Goal: Leave review/rating: Leave review/rating

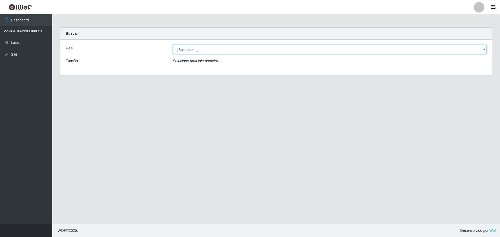
click at [179, 48] on select "[Selecione...] Extrabom - Loja 13 [GEOGRAPHIC_DATA]" at bounding box center [330, 49] width 314 height 9
select select "436"
click at [173, 45] on select "[Selecione...] Extrabom - Loja 13 [GEOGRAPHIC_DATA]" at bounding box center [330, 49] width 314 height 9
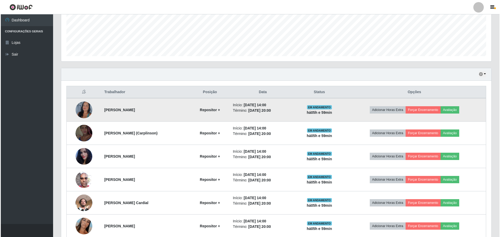
scroll to position [157, 0]
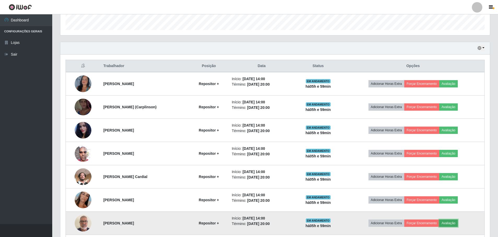
click at [455, 223] on button "Avaliação" at bounding box center [449, 223] width 19 height 7
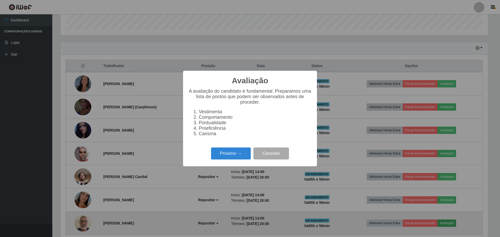
scroll to position [108, 427]
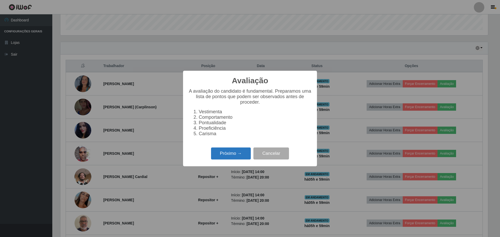
click at [237, 155] on button "Próximo →" at bounding box center [231, 154] width 40 height 12
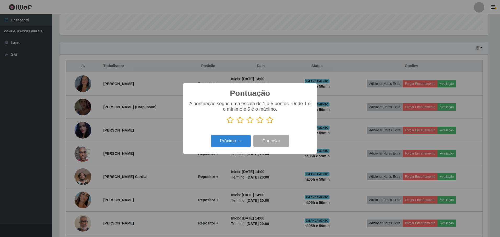
scroll to position [261294, 260975]
drag, startPoint x: 269, startPoint y: 122, endPoint x: 262, endPoint y: 126, distance: 8.1
click at [268, 122] on icon at bounding box center [269, 120] width 7 height 8
click at [266, 124] on input "radio" at bounding box center [266, 124] width 0 height 0
click at [230, 142] on button "Próximo →" at bounding box center [231, 141] width 40 height 12
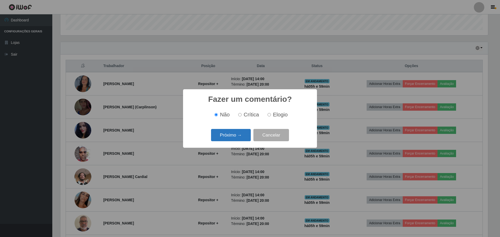
click at [243, 135] on button "Próximo →" at bounding box center [231, 135] width 40 height 12
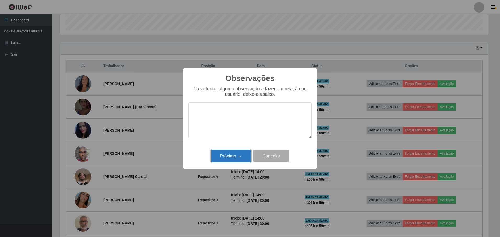
click at [220, 154] on button "Próximo →" at bounding box center [231, 156] width 40 height 12
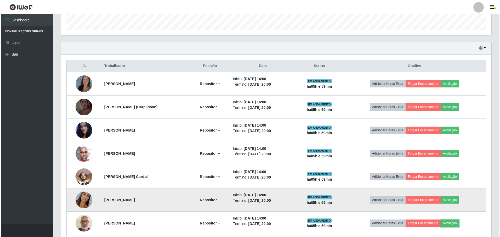
scroll to position [203, 0]
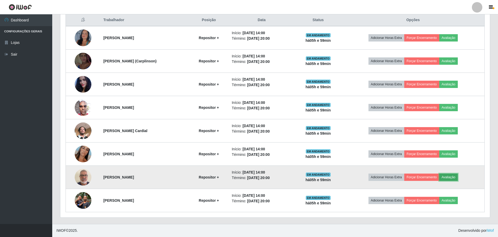
click at [450, 176] on button "Avaliação" at bounding box center [449, 177] width 19 height 7
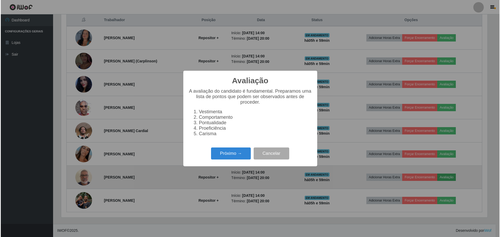
scroll to position [108, 427]
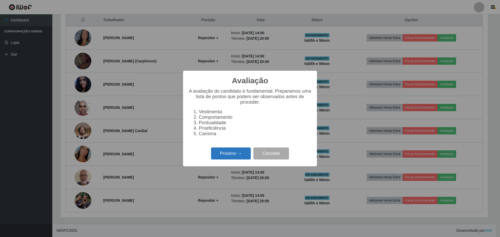
click at [236, 154] on button "Próximo →" at bounding box center [231, 154] width 40 height 12
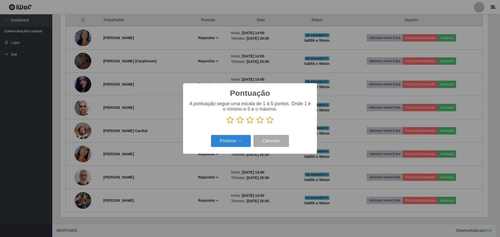
scroll to position [261294, 260975]
click at [270, 121] on icon at bounding box center [269, 120] width 7 height 8
click at [266, 124] on input "radio" at bounding box center [266, 124] width 0 height 0
click at [235, 140] on button "Próximo →" at bounding box center [231, 141] width 40 height 12
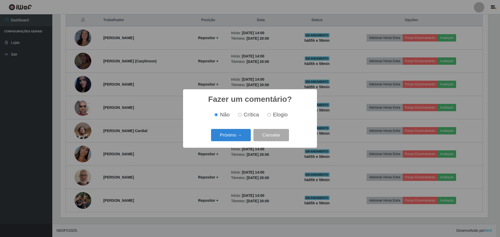
click at [235, 140] on button "Próximo →" at bounding box center [231, 135] width 40 height 12
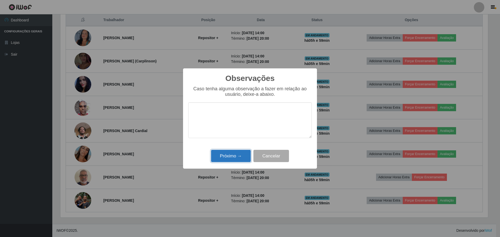
click at [222, 158] on button "Próximo →" at bounding box center [231, 156] width 40 height 12
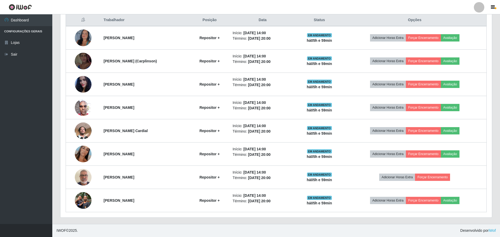
scroll to position [108, 430]
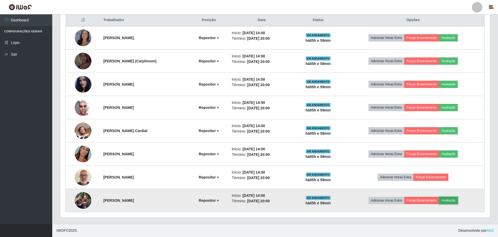
click at [453, 200] on button "Avaliação" at bounding box center [449, 200] width 19 height 7
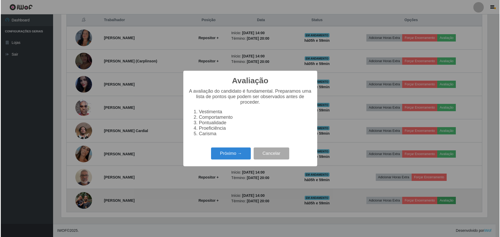
scroll to position [108, 427]
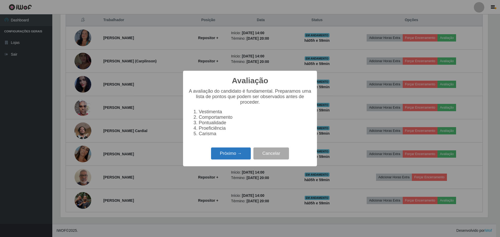
click at [230, 155] on button "Próximo →" at bounding box center [231, 154] width 40 height 12
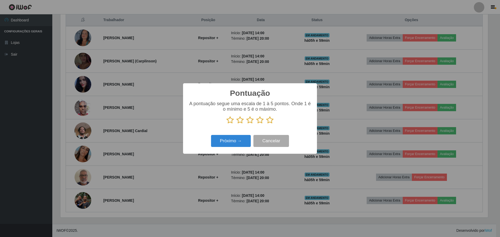
scroll to position [261294, 260975]
click at [270, 121] on icon at bounding box center [269, 120] width 7 height 8
click at [266, 124] on input "radio" at bounding box center [266, 124] width 0 height 0
click at [232, 142] on button "Próximo →" at bounding box center [231, 141] width 40 height 12
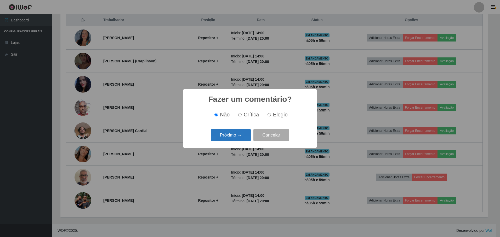
click at [233, 139] on button "Próximo →" at bounding box center [231, 135] width 40 height 12
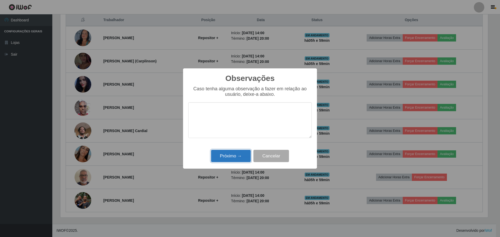
click at [230, 156] on button "Próximo →" at bounding box center [231, 156] width 40 height 12
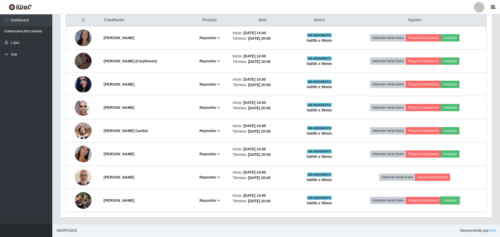
scroll to position [108, 430]
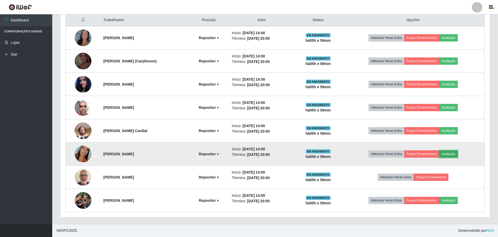
click at [452, 154] on button "Avaliação" at bounding box center [449, 154] width 19 height 7
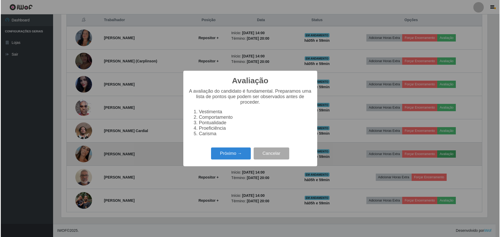
scroll to position [108, 427]
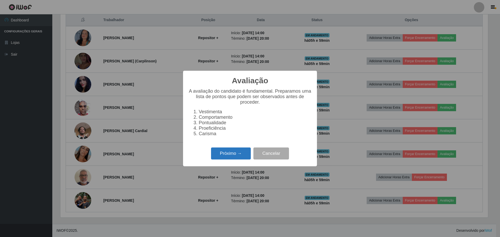
click at [225, 159] on button "Próximo →" at bounding box center [231, 154] width 40 height 12
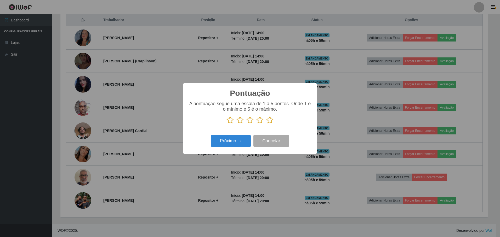
click at [271, 121] on icon at bounding box center [269, 120] width 7 height 8
click at [266, 124] on input "radio" at bounding box center [266, 124] width 0 height 0
click at [234, 141] on button "Próximo →" at bounding box center [231, 141] width 40 height 12
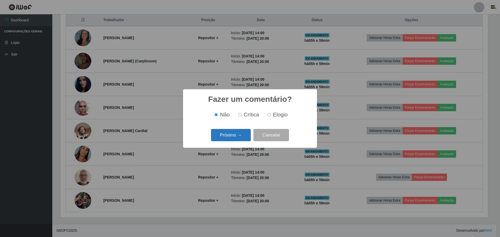
click at [239, 138] on button "Próximo →" at bounding box center [231, 135] width 40 height 12
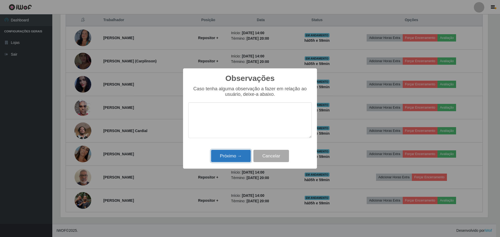
click at [240, 156] on button "Próximo →" at bounding box center [231, 156] width 40 height 12
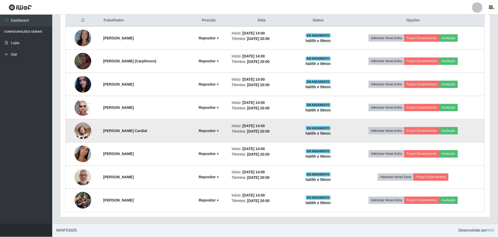
scroll to position [108, 430]
click at [456, 131] on button "Avaliação" at bounding box center [449, 130] width 19 height 7
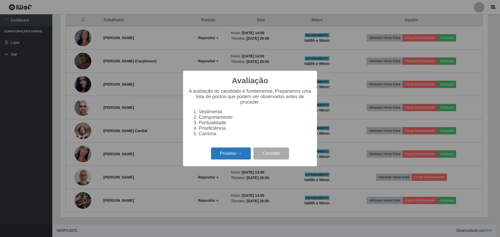
click at [240, 158] on button "Próximo →" at bounding box center [231, 154] width 40 height 12
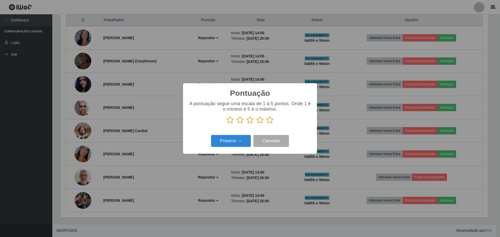
click at [270, 120] on icon at bounding box center [269, 120] width 7 height 8
click at [266, 124] on input "radio" at bounding box center [266, 124] width 0 height 0
click at [218, 142] on button "Próximo →" at bounding box center [231, 141] width 40 height 12
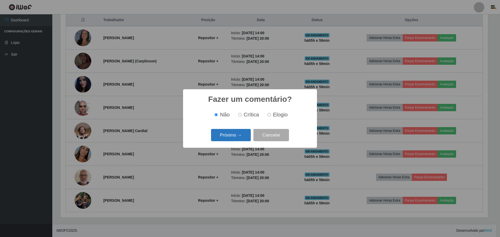
click at [224, 138] on button "Próximo →" at bounding box center [231, 135] width 40 height 12
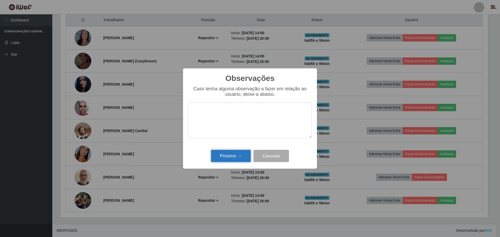
click at [224, 155] on button "Próximo →" at bounding box center [231, 156] width 40 height 12
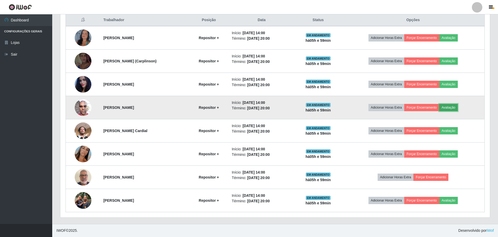
click at [455, 108] on button "Avaliação" at bounding box center [449, 107] width 19 height 7
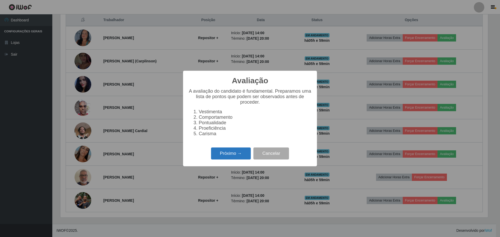
click at [227, 158] on button "Próximo →" at bounding box center [231, 154] width 40 height 12
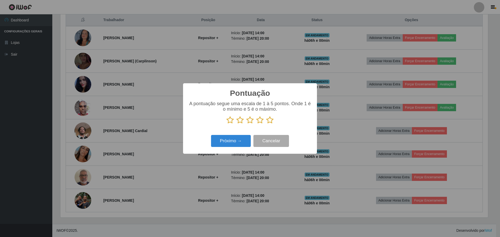
drag, startPoint x: 271, startPoint y: 121, endPoint x: 257, endPoint y: 126, distance: 15.0
click at [270, 121] on icon at bounding box center [269, 120] width 7 height 8
click at [266, 124] on input "radio" at bounding box center [266, 124] width 0 height 0
click at [232, 138] on button "Próximo →" at bounding box center [231, 141] width 40 height 12
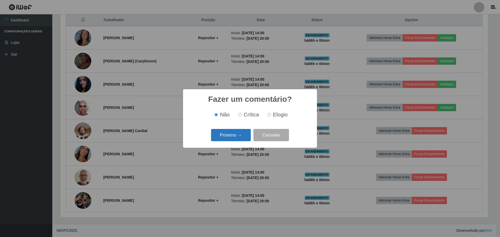
click at [234, 137] on button "Próximo →" at bounding box center [231, 135] width 40 height 12
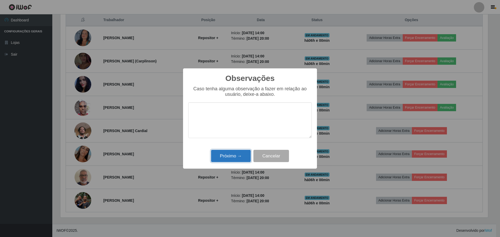
click at [233, 154] on button "Próximo →" at bounding box center [231, 156] width 40 height 12
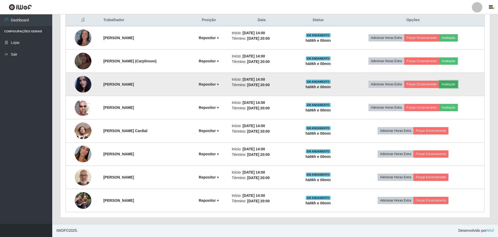
click at [453, 84] on button "Avaliação" at bounding box center [449, 84] width 19 height 7
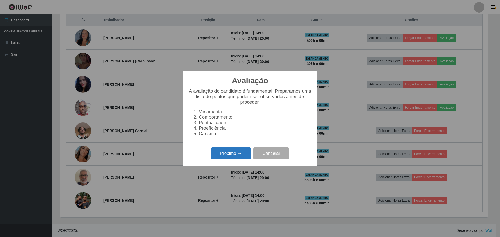
click at [232, 159] on button "Próximo →" at bounding box center [231, 154] width 40 height 12
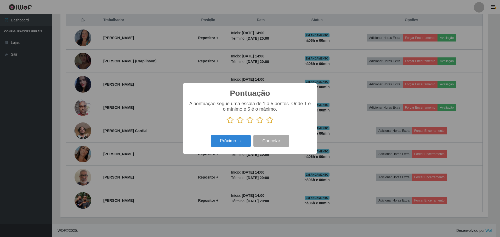
click at [271, 121] on icon at bounding box center [269, 120] width 7 height 8
click at [266, 124] on input "radio" at bounding box center [266, 124] width 0 height 0
click at [230, 140] on button "Próximo →" at bounding box center [231, 141] width 40 height 12
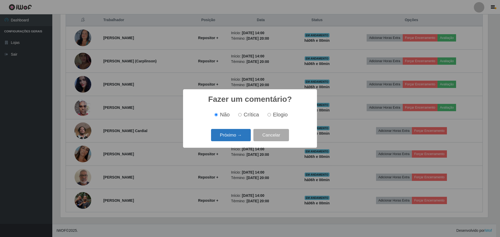
click at [225, 136] on button "Próximo →" at bounding box center [231, 135] width 40 height 12
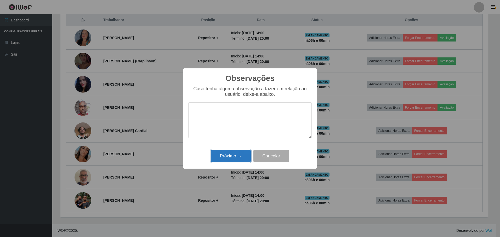
click at [227, 155] on button "Próximo →" at bounding box center [231, 156] width 40 height 12
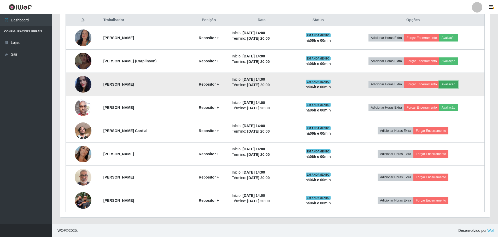
click at [456, 84] on button "Avaliação" at bounding box center [449, 84] width 19 height 7
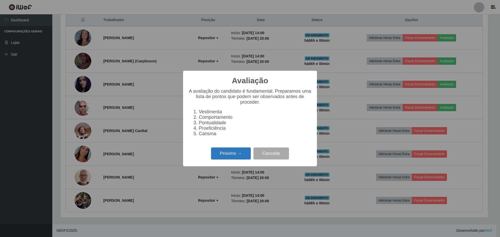
click at [232, 158] on button "Próximo →" at bounding box center [231, 154] width 40 height 12
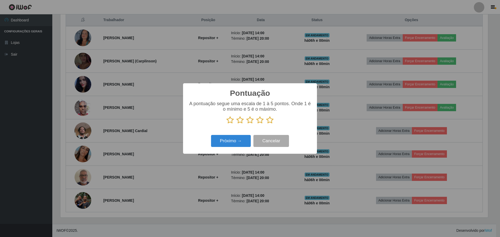
click at [272, 121] on icon at bounding box center [269, 120] width 7 height 8
click at [266, 124] on input "radio" at bounding box center [266, 124] width 0 height 0
click at [227, 141] on button "Próximo →" at bounding box center [231, 141] width 40 height 12
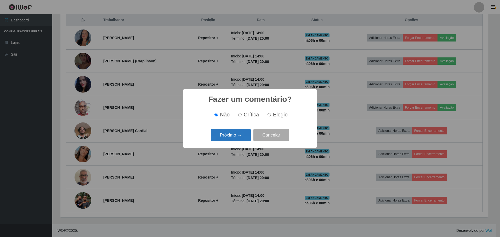
click at [227, 137] on button "Próximo →" at bounding box center [231, 135] width 40 height 12
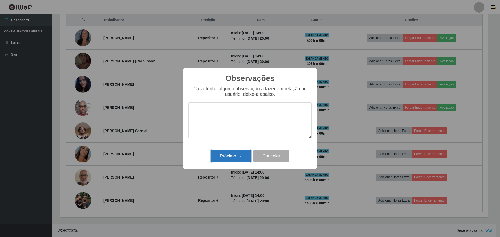
click at [237, 157] on button "Próximo →" at bounding box center [231, 156] width 40 height 12
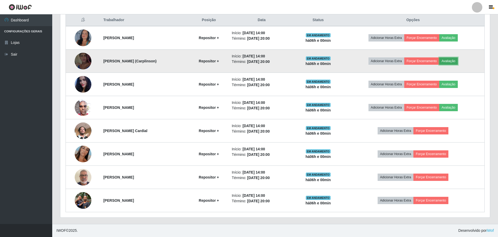
click at [452, 61] on button "Avaliação" at bounding box center [449, 61] width 19 height 7
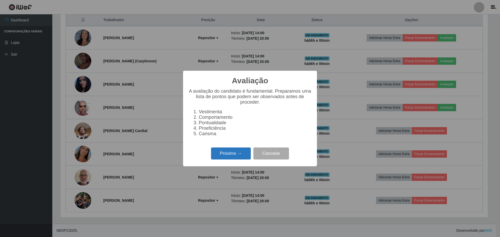
click at [225, 156] on button "Próximo →" at bounding box center [231, 154] width 40 height 12
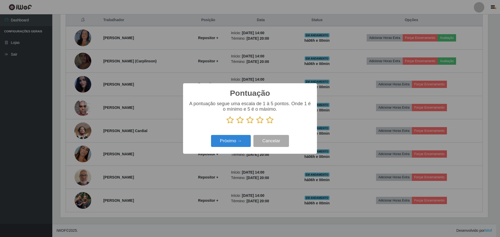
drag, startPoint x: 269, startPoint y: 121, endPoint x: 263, endPoint y: 123, distance: 6.1
click at [269, 122] on icon at bounding box center [269, 120] width 7 height 8
click at [266, 124] on input "radio" at bounding box center [266, 124] width 0 height 0
click at [231, 144] on button "Próximo →" at bounding box center [231, 141] width 40 height 12
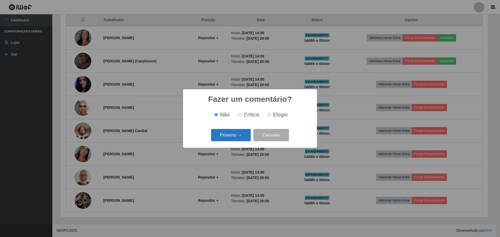
click at [242, 137] on button "Próximo →" at bounding box center [231, 135] width 40 height 12
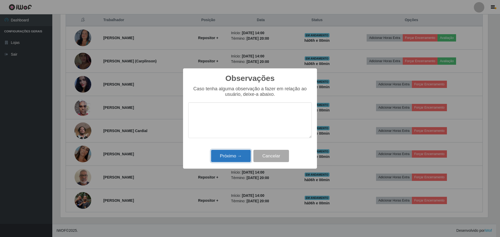
click at [230, 157] on button "Próximo →" at bounding box center [231, 156] width 40 height 12
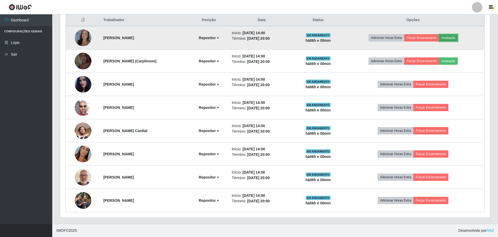
click at [456, 37] on button "Avaliação" at bounding box center [449, 37] width 19 height 7
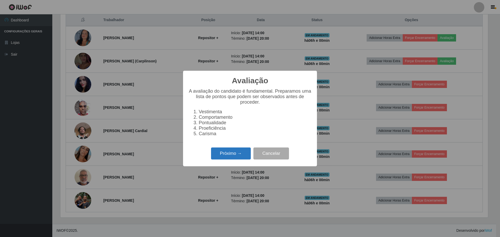
click at [243, 159] on button "Próximo →" at bounding box center [231, 154] width 40 height 12
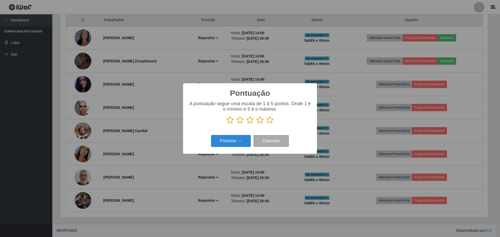
click at [271, 120] on icon at bounding box center [269, 120] width 7 height 8
click at [266, 124] on input "radio" at bounding box center [266, 124] width 0 height 0
click at [242, 140] on button "Próximo →" at bounding box center [231, 141] width 40 height 12
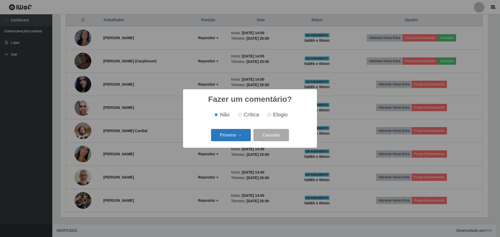
click at [240, 139] on button "Próximo →" at bounding box center [231, 135] width 40 height 12
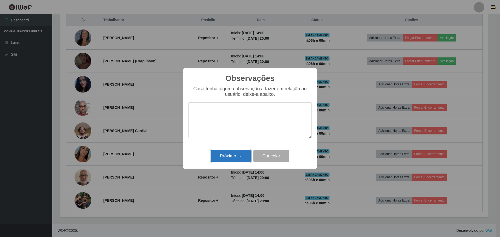
click at [235, 153] on button "Próximo →" at bounding box center [231, 156] width 40 height 12
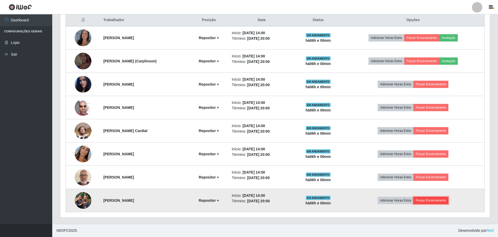
click at [432, 201] on button "Forçar Encerramento" at bounding box center [431, 200] width 35 height 7
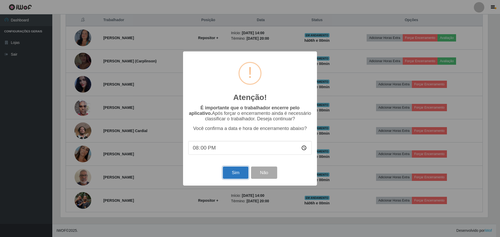
click at [237, 176] on button "Sim" at bounding box center [235, 173] width 25 height 12
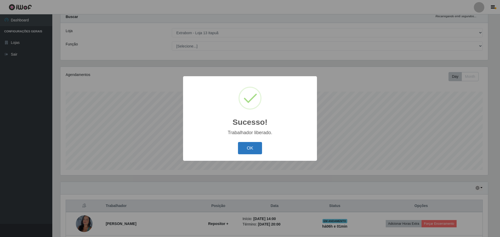
click at [257, 150] on button "OK" at bounding box center [250, 148] width 24 height 12
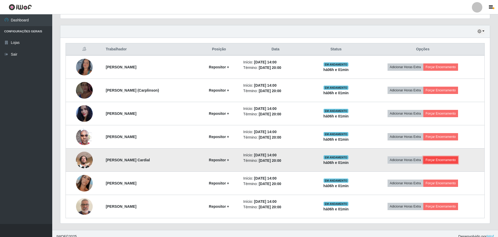
click at [435, 160] on button "Forçar Encerramento" at bounding box center [441, 160] width 35 height 7
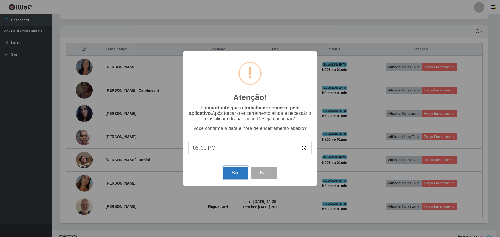
click at [236, 173] on button "Sim" at bounding box center [235, 173] width 25 height 12
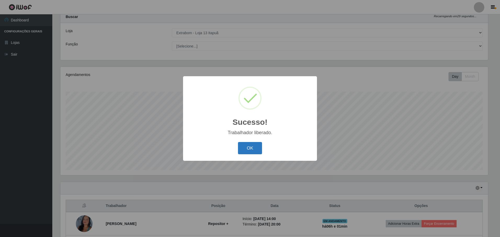
click at [243, 145] on button "OK" at bounding box center [250, 148] width 24 height 12
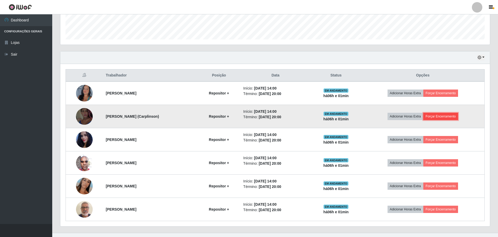
click at [441, 115] on button "Forçar Encerramento" at bounding box center [441, 116] width 35 height 7
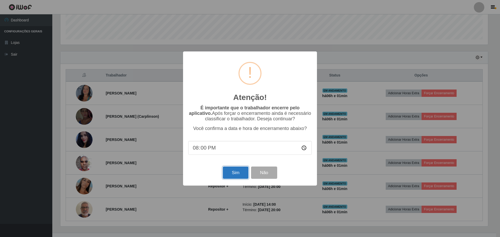
click at [235, 175] on button "Sim" at bounding box center [235, 173] width 25 height 12
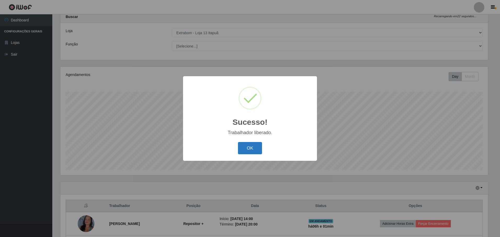
click at [249, 152] on button "OK" at bounding box center [250, 148] width 24 height 12
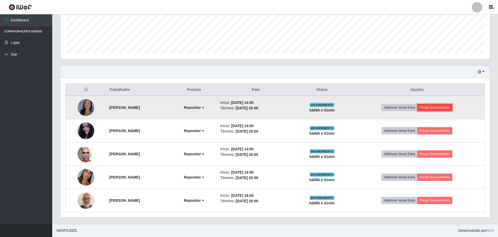
click at [449, 108] on button "Forçar Encerramento" at bounding box center [435, 107] width 35 height 7
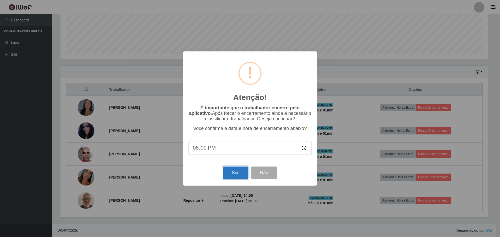
click at [240, 171] on button "Sim" at bounding box center [235, 173] width 25 height 12
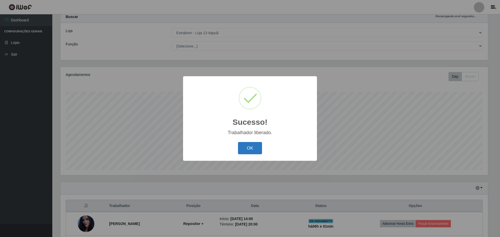
click at [240, 151] on button "OK" at bounding box center [250, 148] width 24 height 12
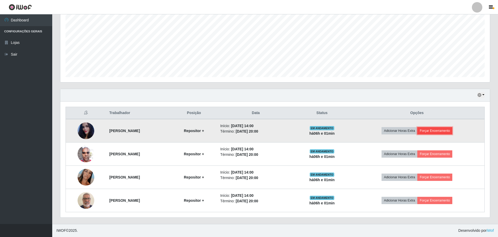
click at [446, 129] on button "Forçar Encerramento" at bounding box center [435, 130] width 35 height 7
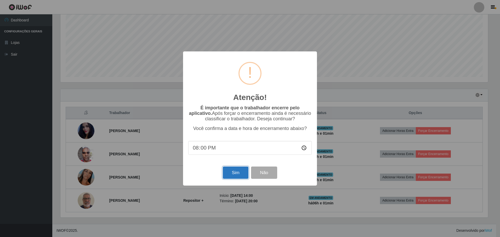
click at [233, 174] on button "Sim" at bounding box center [235, 173] width 25 height 12
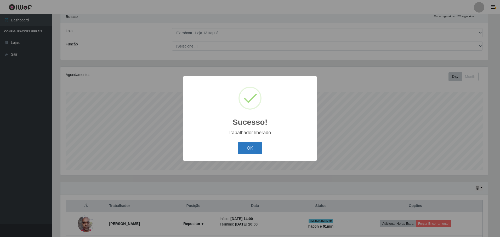
click at [246, 150] on button "OK" at bounding box center [250, 148] width 24 height 12
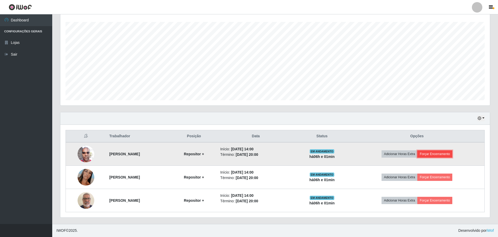
click at [443, 152] on button "Forçar Encerramento" at bounding box center [435, 154] width 35 height 7
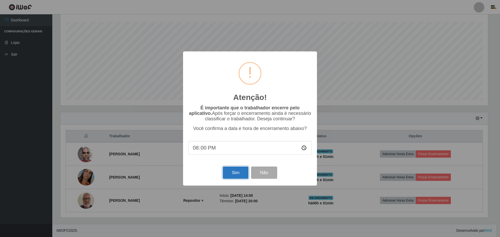
click at [238, 174] on button "Sim" at bounding box center [235, 173] width 25 height 12
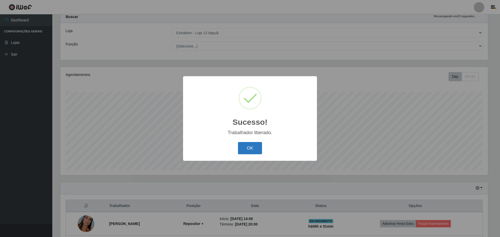
click at [244, 149] on button "OK" at bounding box center [250, 148] width 24 height 12
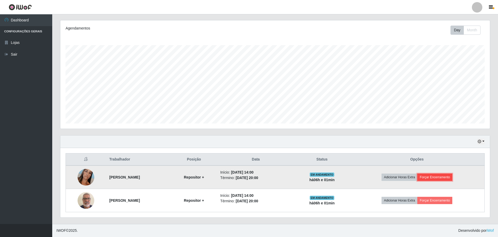
click at [442, 177] on button "Forçar Encerramento" at bounding box center [435, 177] width 35 height 7
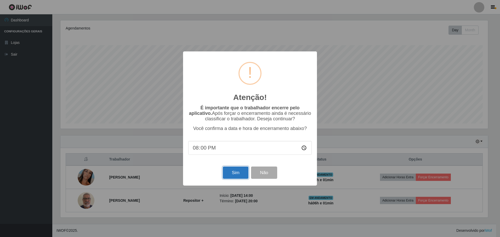
click at [236, 177] on button "Sim" at bounding box center [235, 173] width 25 height 12
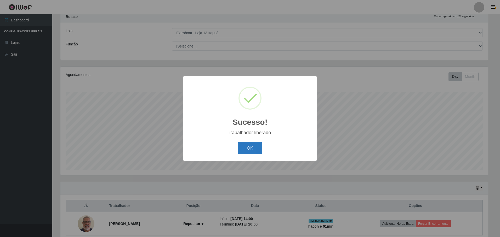
click at [247, 147] on button "OK" at bounding box center [250, 148] width 24 height 12
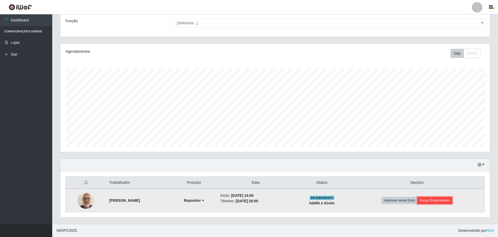
click at [451, 202] on button "Forçar Encerramento" at bounding box center [435, 200] width 35 height 7
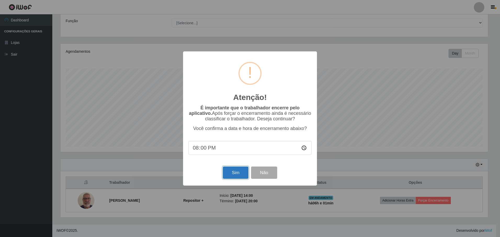
click at [229, 173] on button "Sim" at bounding box center [235, 173] width 25 height 12
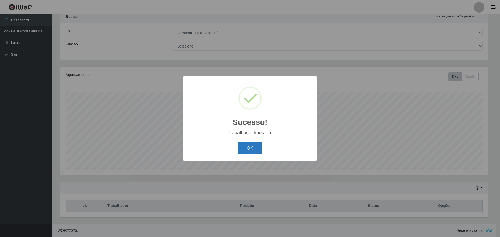
click at [251, 148] on button "OK" at bounding box center [250, 148] width 24 height 12
